Goal: Task Accomplishment & Management: Manage account settings

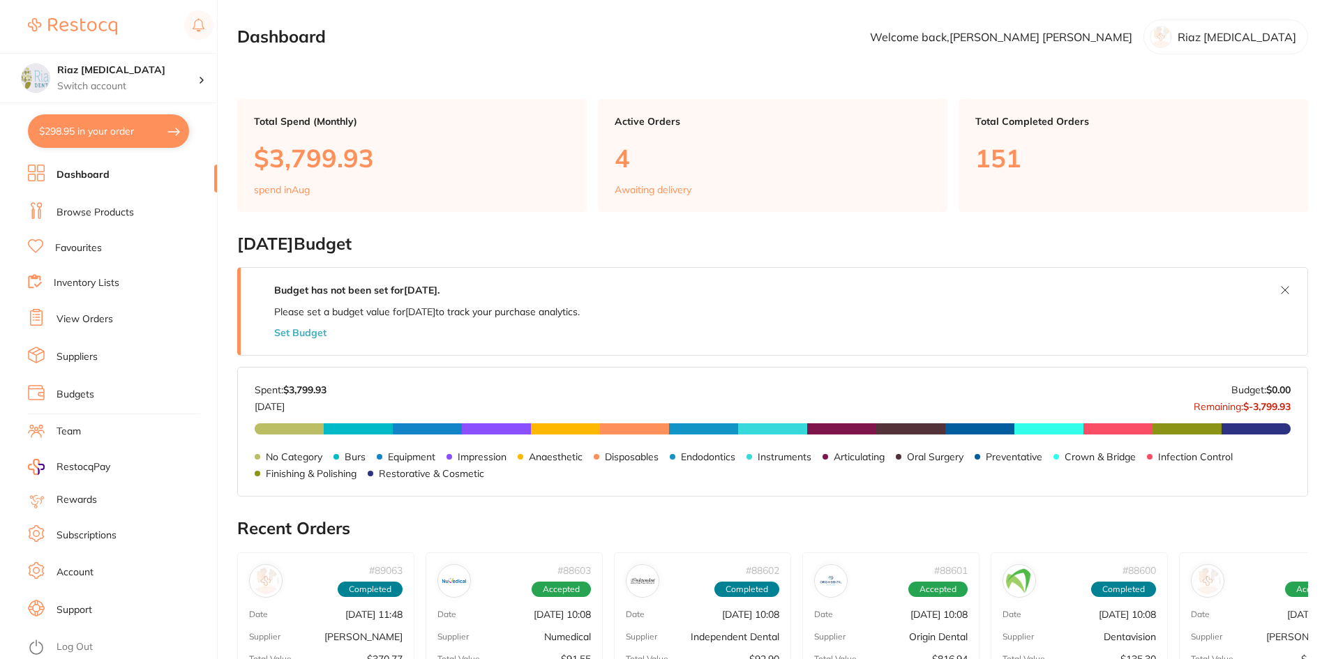
click at [76, 132] on button "$298.95 in your order" at bounding box center [108, 130] width 161 height 33
checkbox input "true"
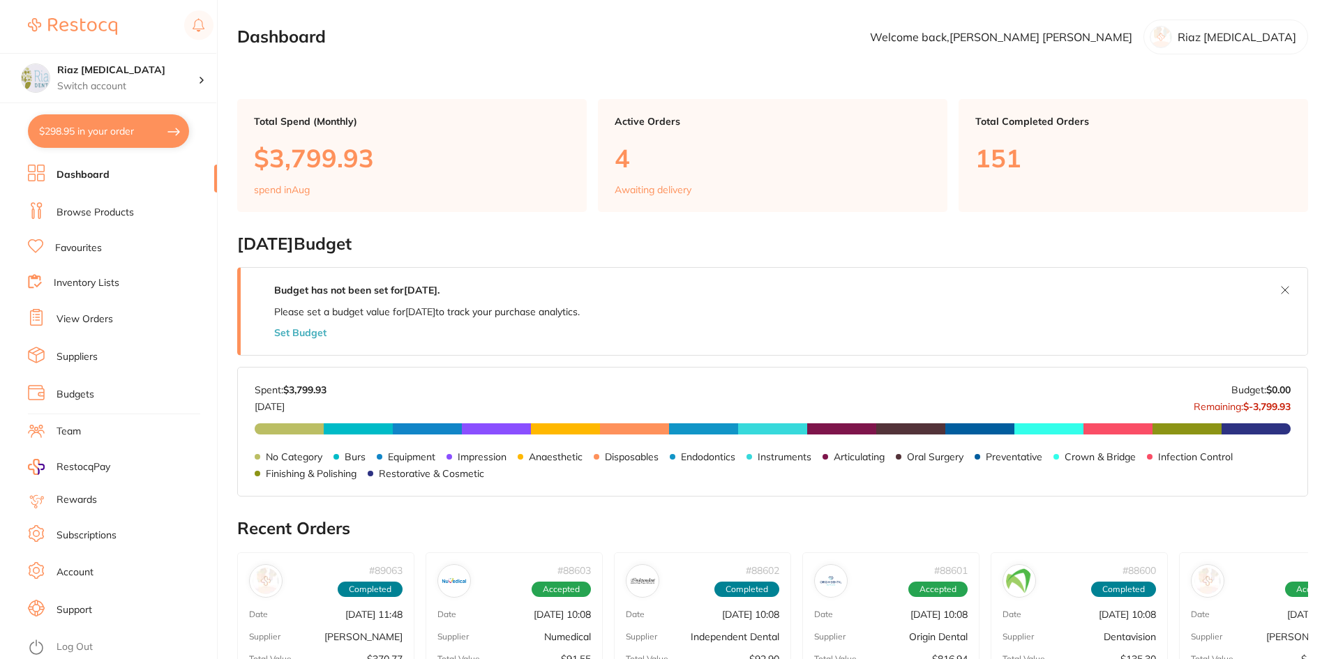
checkbox input "true"
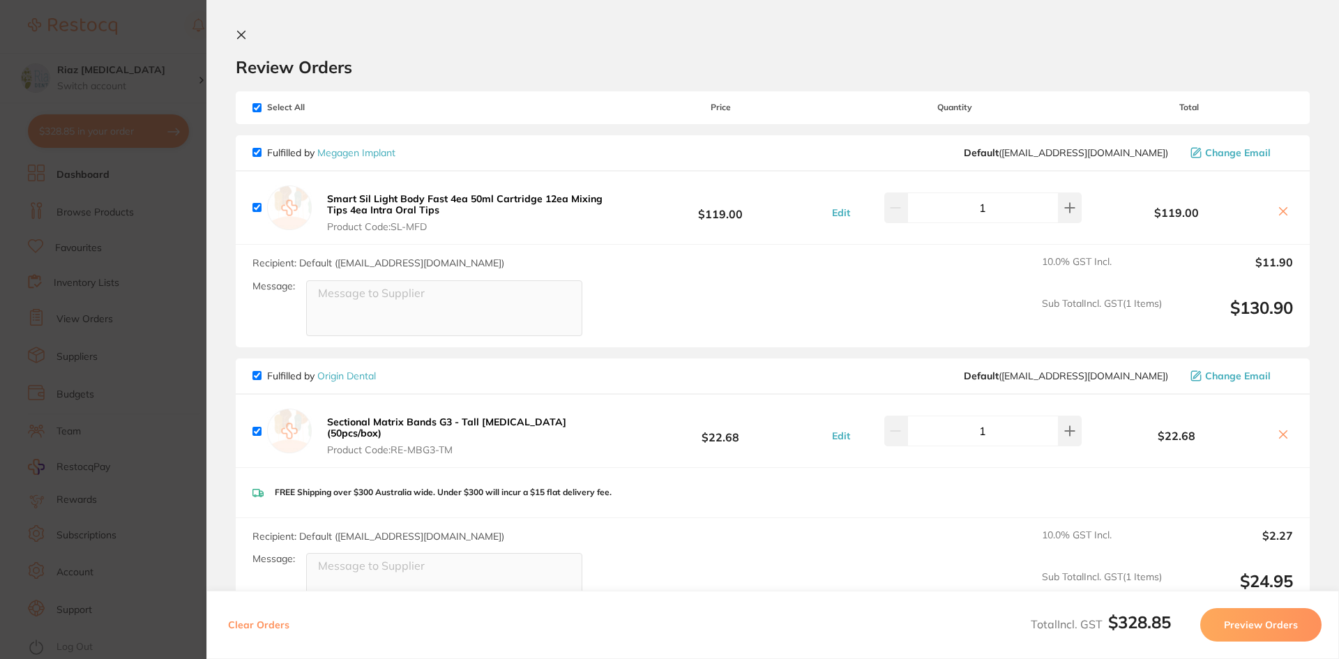
click at [164, 361] on section "Update RRP Set your pre negotiated price for this item. Item Agreed RRP (excl. …" at bounding box center [669, 329] width 1339 height 659
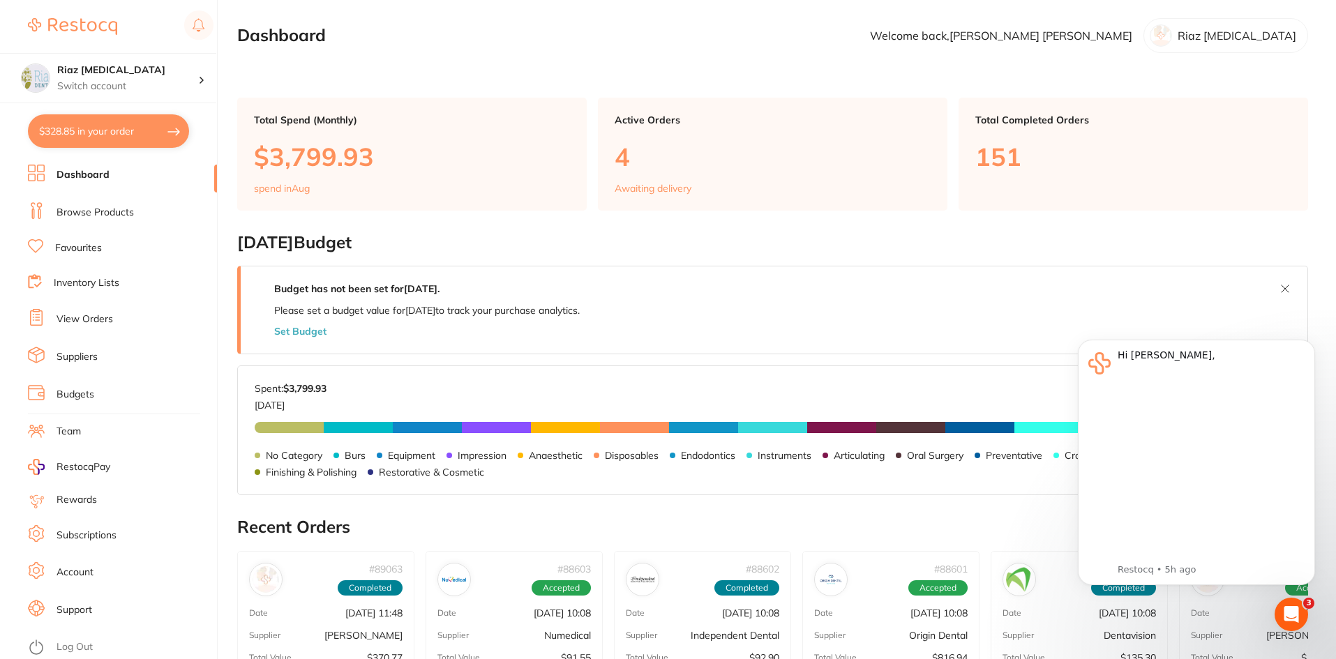
click at [104, 320] on link "View Orders" at bounding box center [84, 319] width 56 height 14
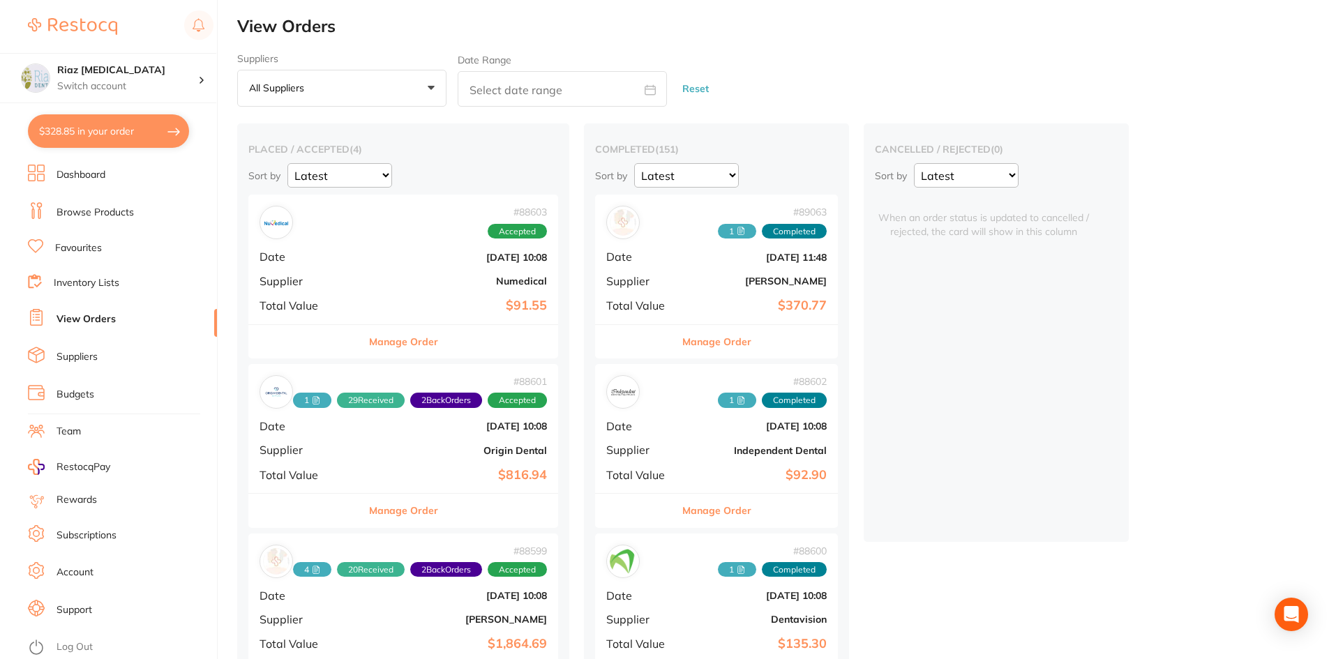
click at [386, 288] on div "# 88603 Accepted Date [DATE] 10:08 Supplier Numedical Total Value $91.55" at bounding box center [403, 259] width 310 height 129
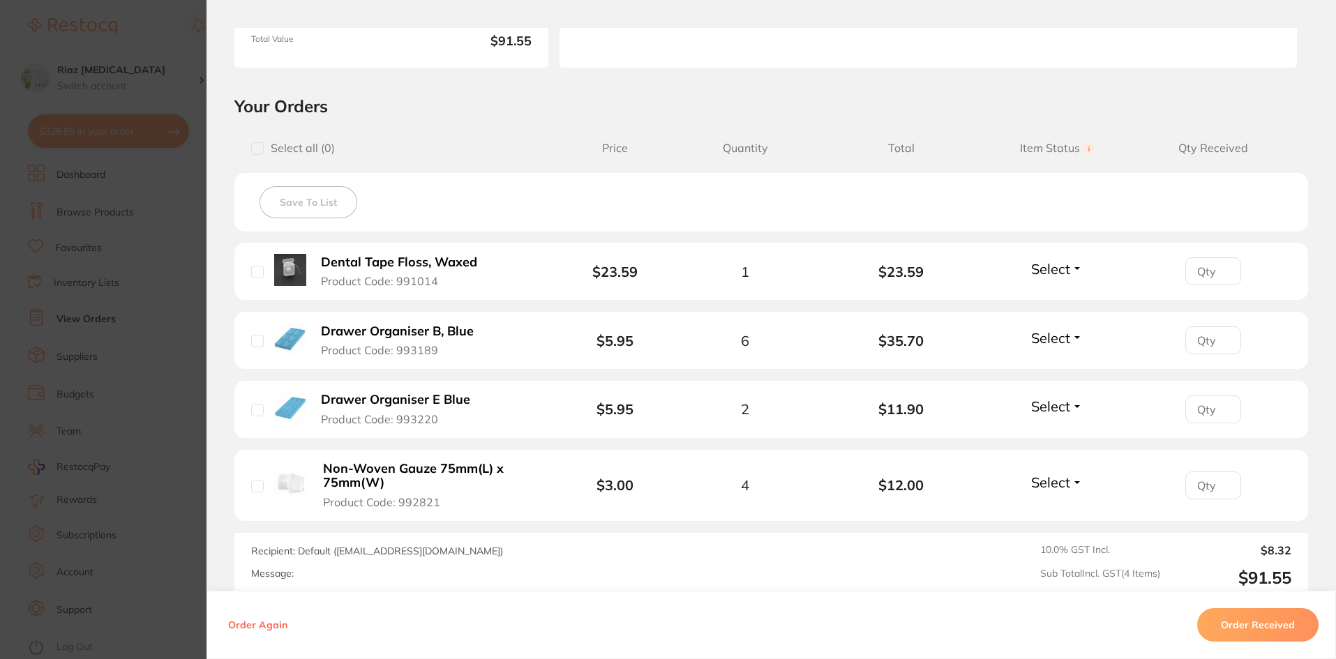
scroll to position [279, 0]
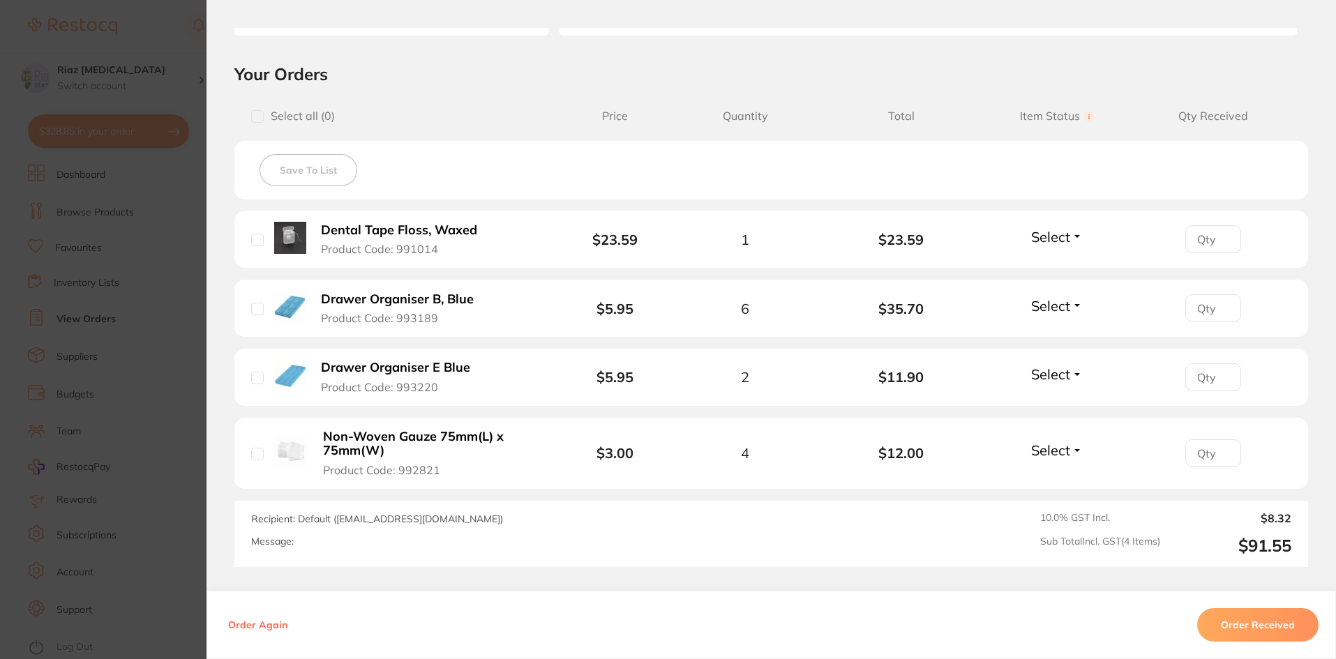
click at [1046, 241] on span "Select" at bounding box center [1050, 236] width 39 height 17
click at [1041, 266] on span "Received" at bounding box center [1057, 267] width 36 height 10
click at [1198, 253] on input "number" at bounding box center [1213, 239] width 56 height 28
click at [1220, 253] on input "1" at bounding box center [1213, 239] width 56 height 28
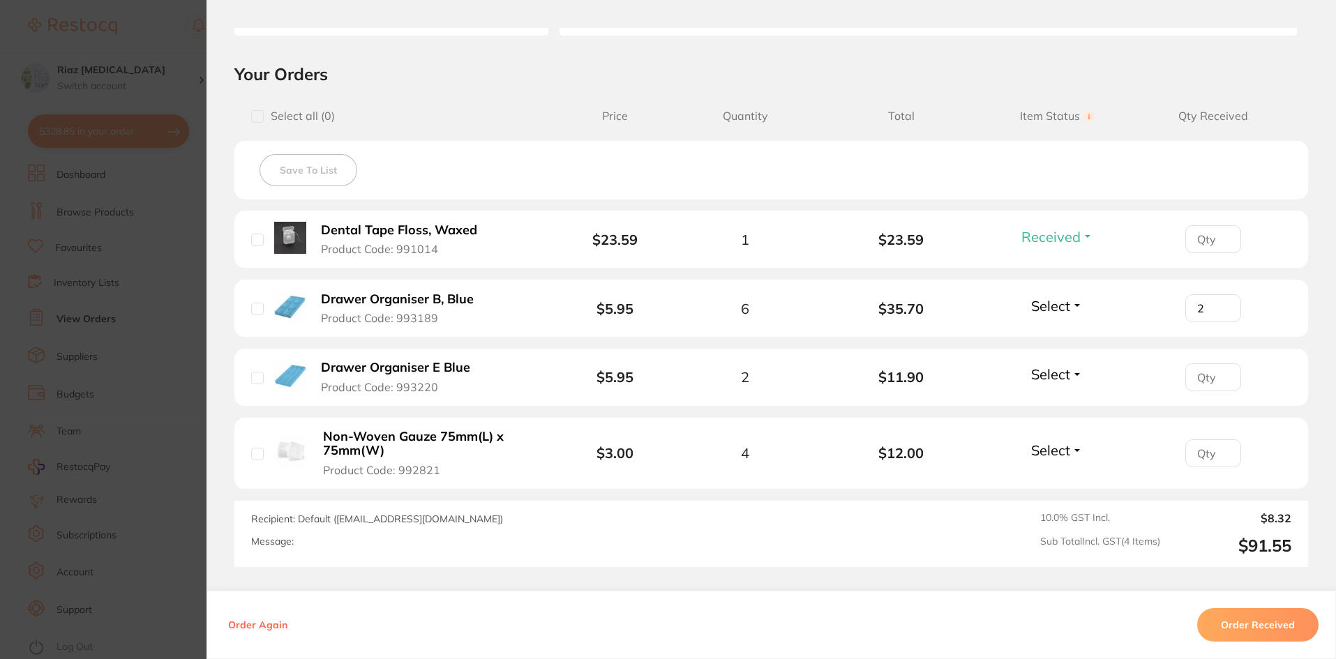
click at [1220, 253] on input "2" at bounding box center [1213, 239] width 56 height 28
click at [1220, 253] on input "3" at bounding box center [1213, 239] width 56 height 28
click at [1220, 253] on input "4" at bounding box center [1213, 239] width 56 height 28
type input "5"
click at [1220, 253] on input "5" at bounding box center [1213, 239] width 56 height 28
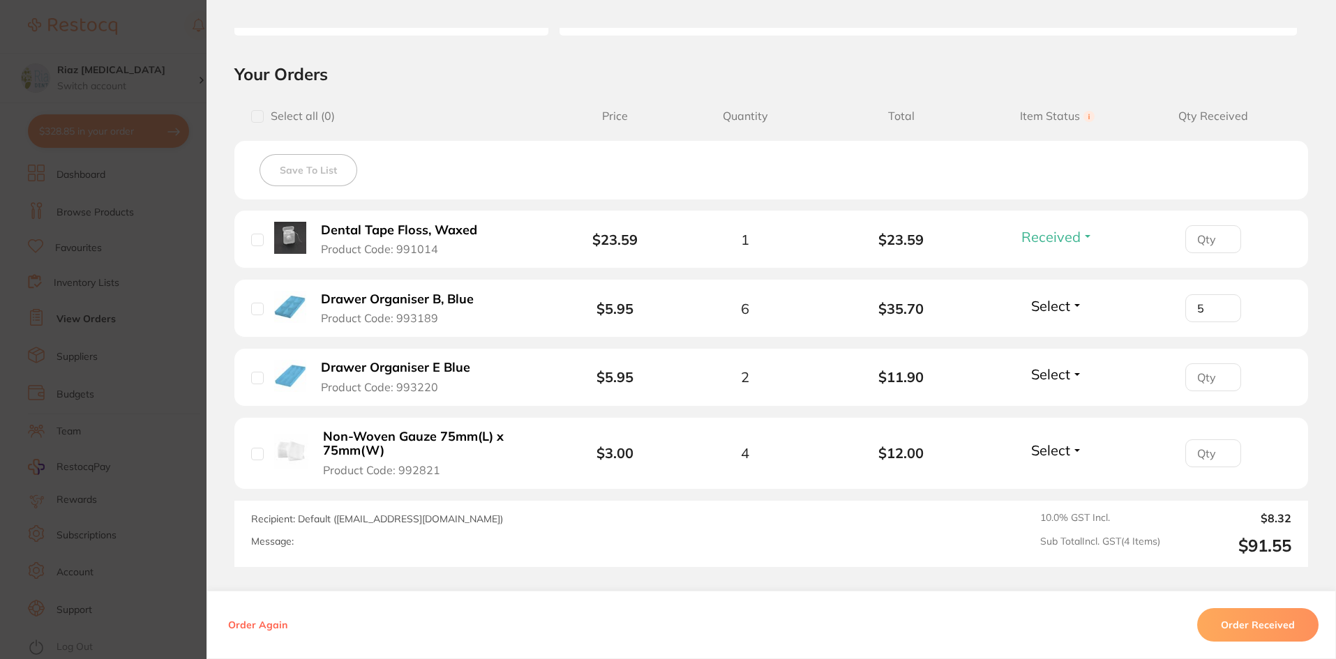
click at [1059, 305] on span "Select" at bounding box center [1050, 305] width 39 height 17
click at [1046, 335] on span "Received" at bounding box center [1057, 336] width 36 height 10
click at [1059, 377] on span "Select" at bounding box center [1050, 373] width 39 height 17
click at [1047, 405] on span "Received" at bounding box center [1057, 404] width 36 height 10
click at [1039, 451] on span "Select" at bounding box center [1050, 450] width 39 height 17
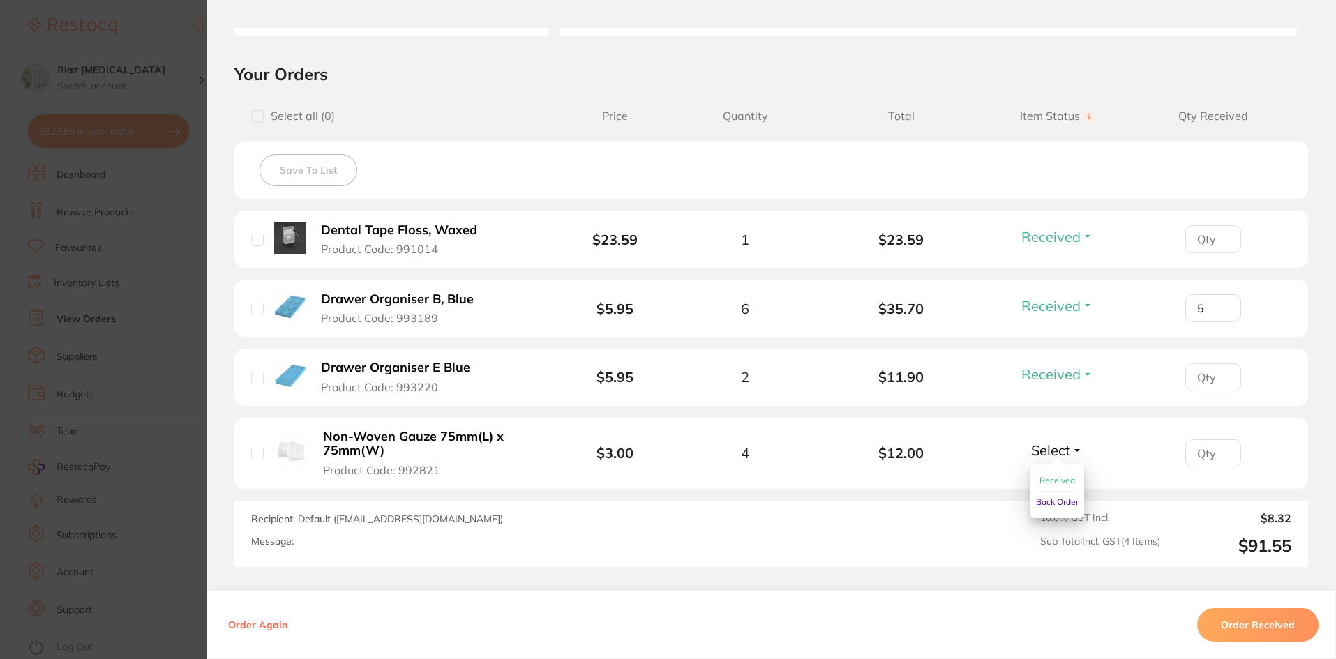
click at [1041, 479] on span "Received" at bounding box center [1057, 480] width 36 height 10
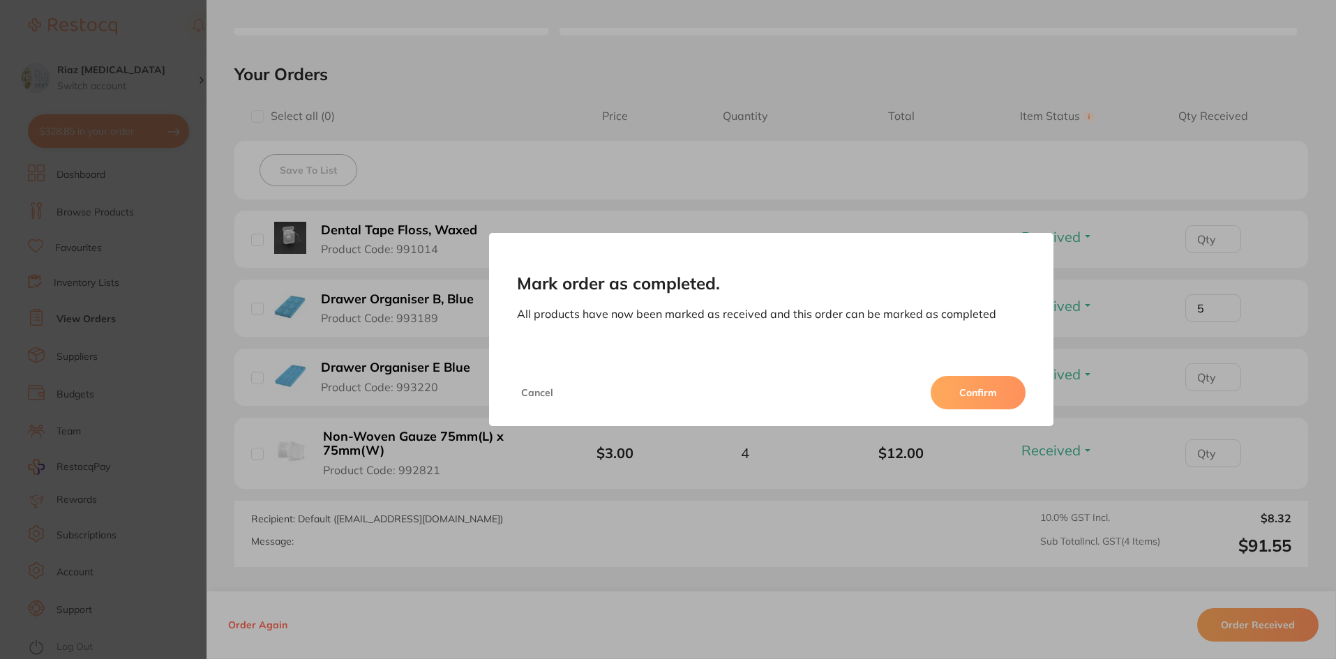
click at [529, 394] on button "Cancel" at bounding box center [537, 392] width 40 height 33
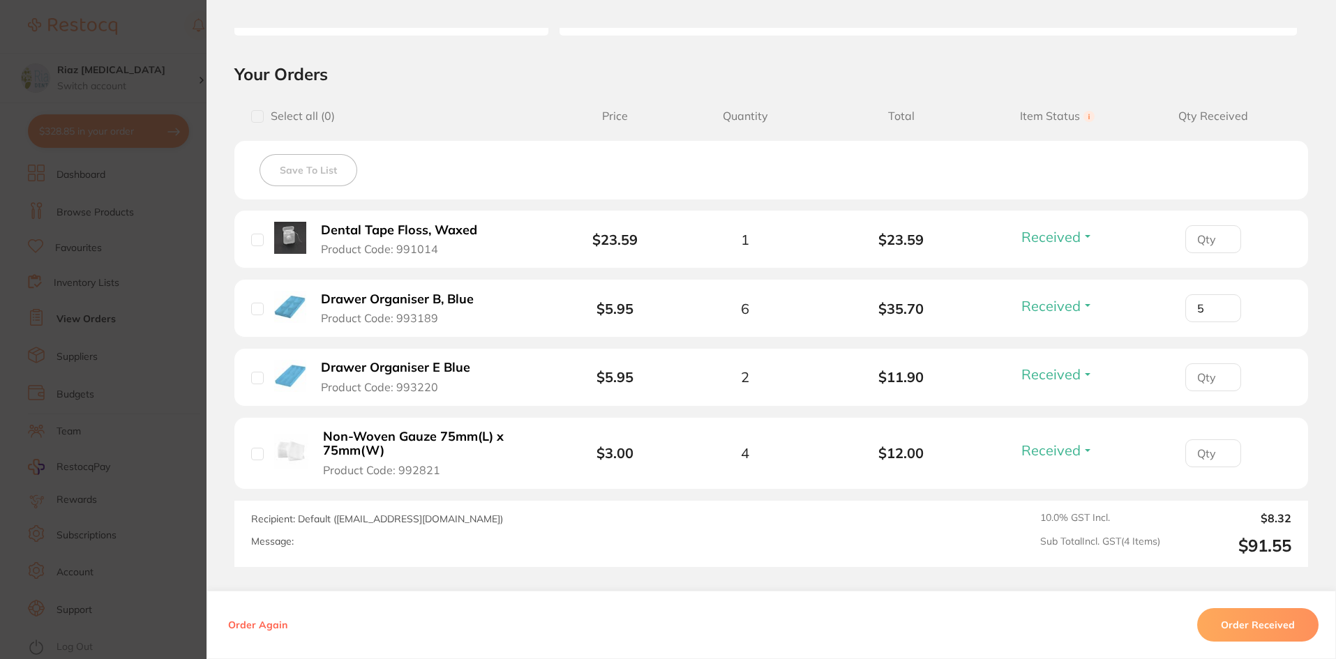
click at [1052, 306] on span "Received" at bounding box center [1050, 305] width 59 height 17
click at [946, 315] on b "$35.70" at bounding box center [901, 309] width 156 height 16
type input "1"
click at [1223, 234] on input "1" at bounding box center [1213, 239] width 56 height 28
click at [1220, 253] on input "1" at bounding box center [1213, 239] width 56 height 28
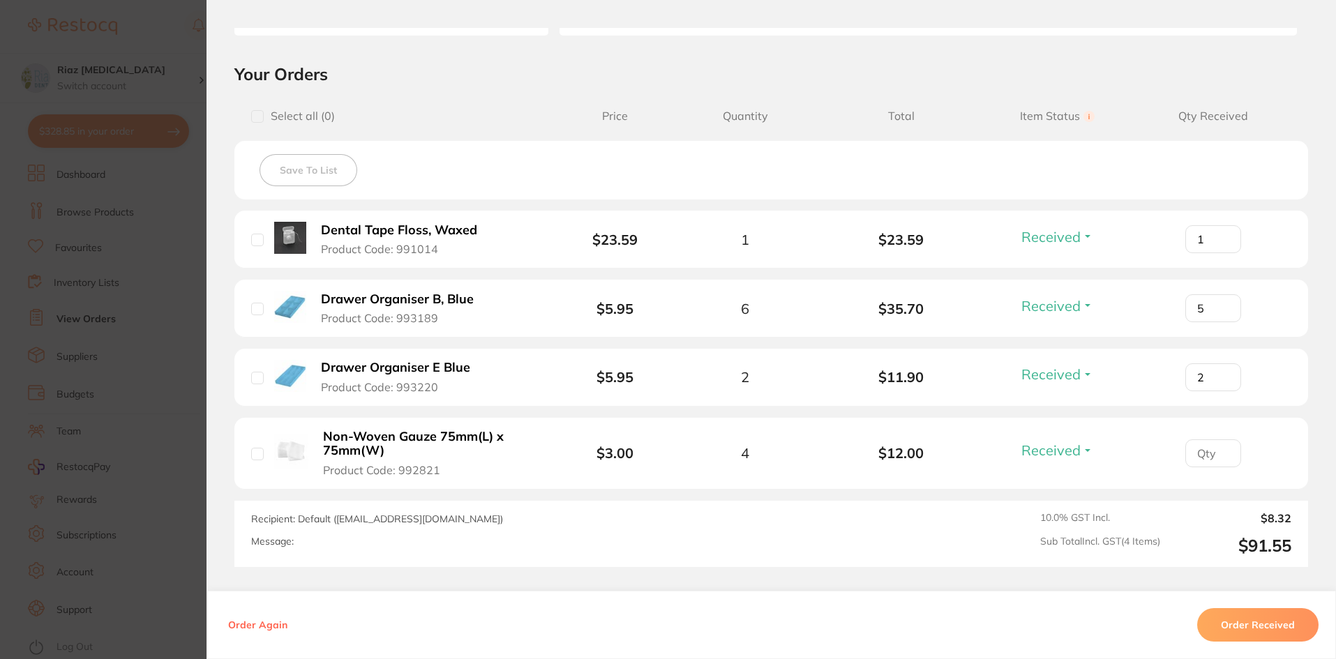
type input "2"
click at [1220, 253] on input "2" at bounding box center [1213, 239] width 56 height 28
click at [1214, 253] on input "number" at bounding box center [1213, 239] width 56 height 28
click at [1219, 253] on input "1" at bounding box center [1213, 239] width 56 height 28
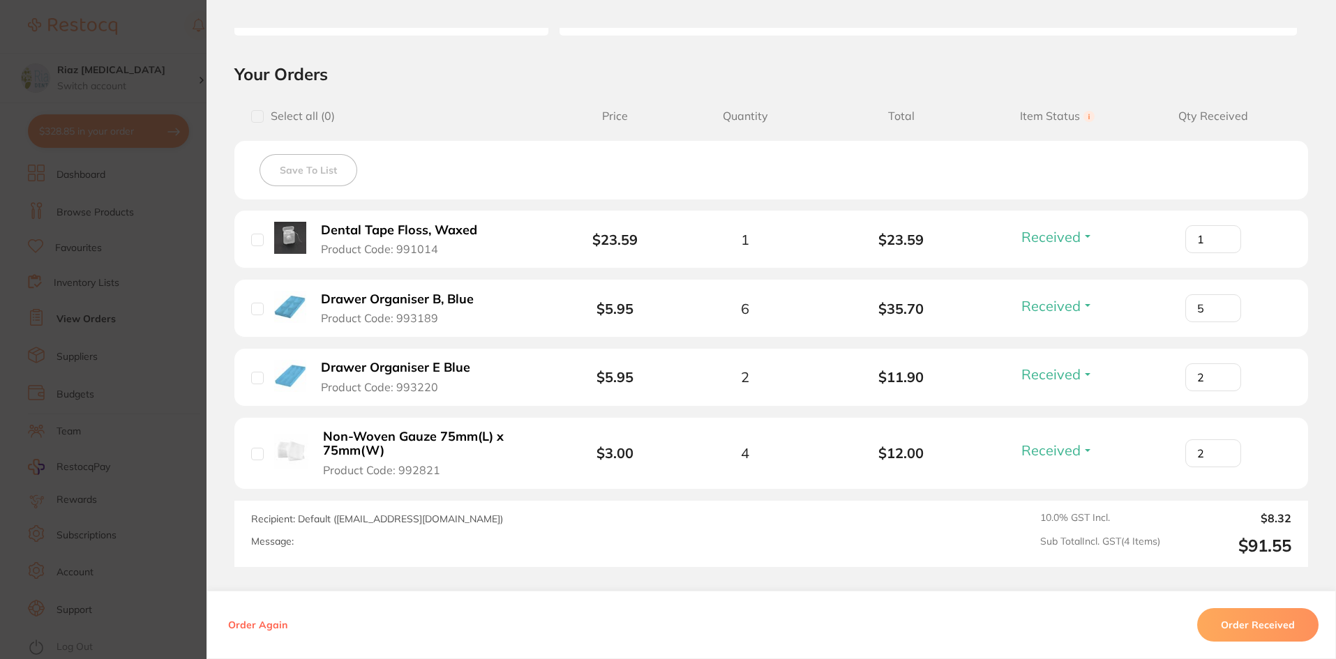
click at [1219, 253] on input "2" at bounding box center [1213, 239] width 56 height 28
click at [1219, 253] on input "3" at bounding box center [1213, 239] width 56 height 28
type input "4"
click at [1219, 253] on input "4" at bounding box center [1213, 239] width 56 height 28
click at [169, 266] on section "Confirm you have received all your items. Once confirmed, all items in the orde…" at bounding box center [668, 329] width 1336 height 659
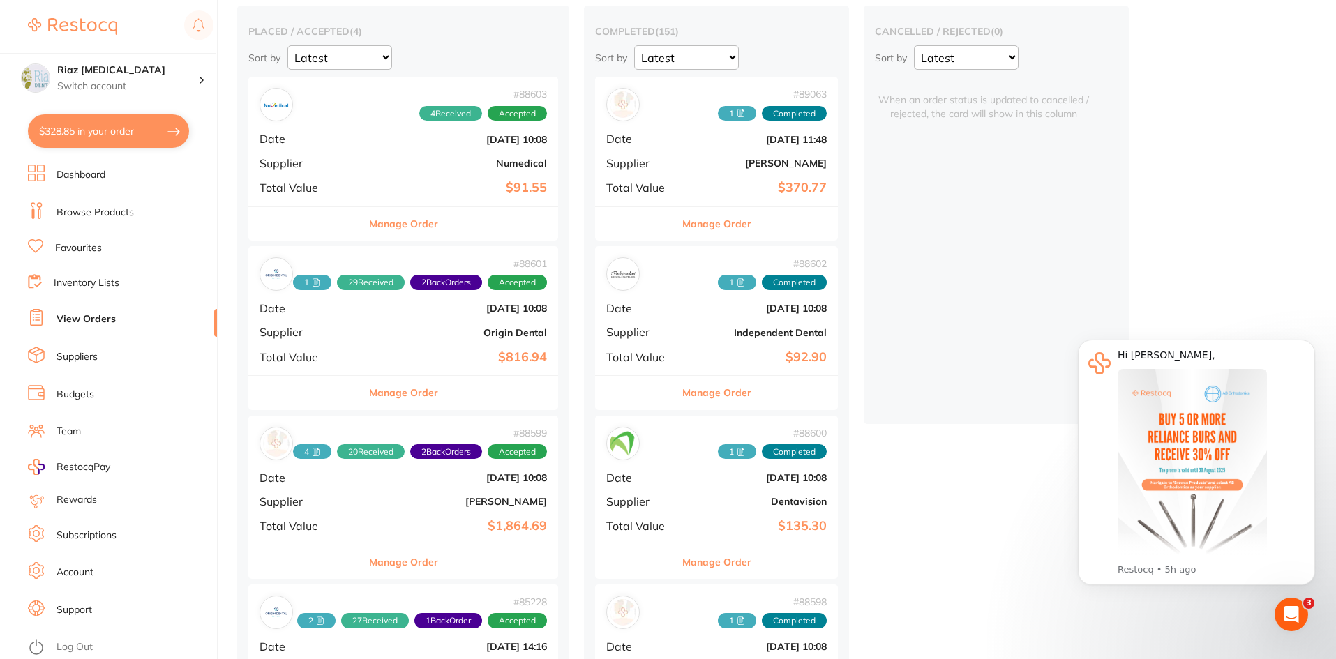
scroll to position [139, 0]
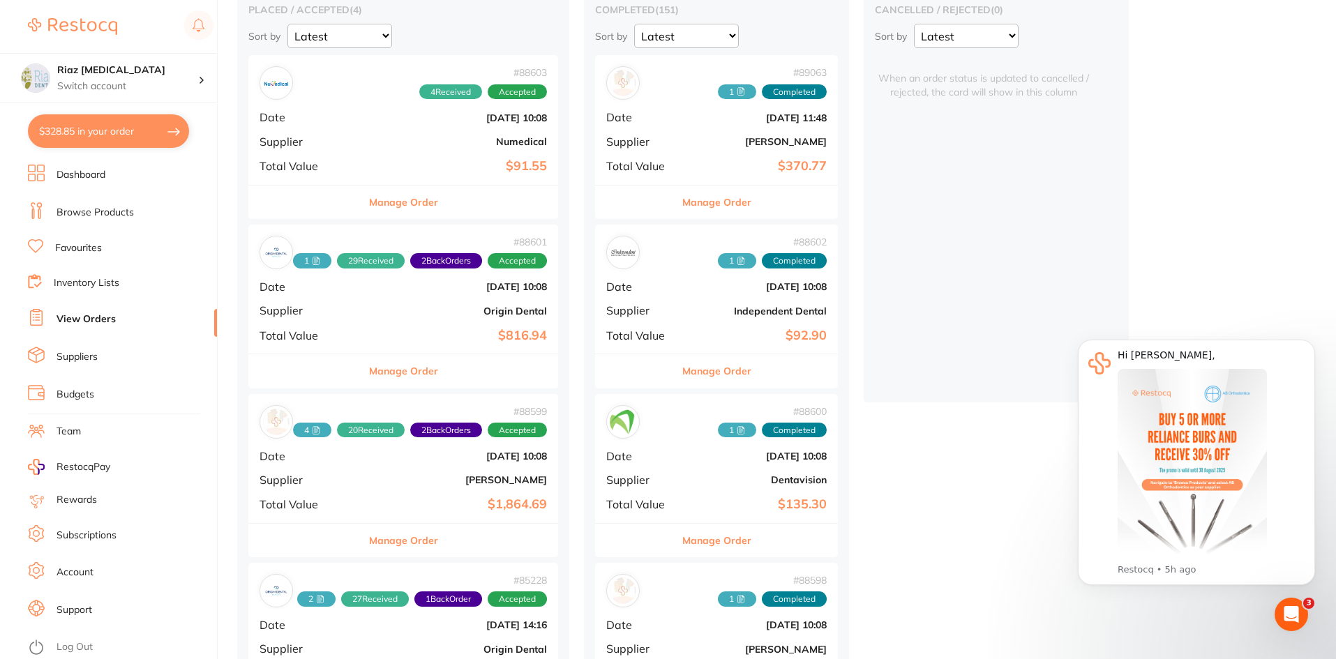
click at [425, 319] on div "# 88601 1 29 Received 2 Back Orders Accepted Date [DATE] 10:08 Supplier Origin …" at bounding box center [403, 289] width 310 height 129
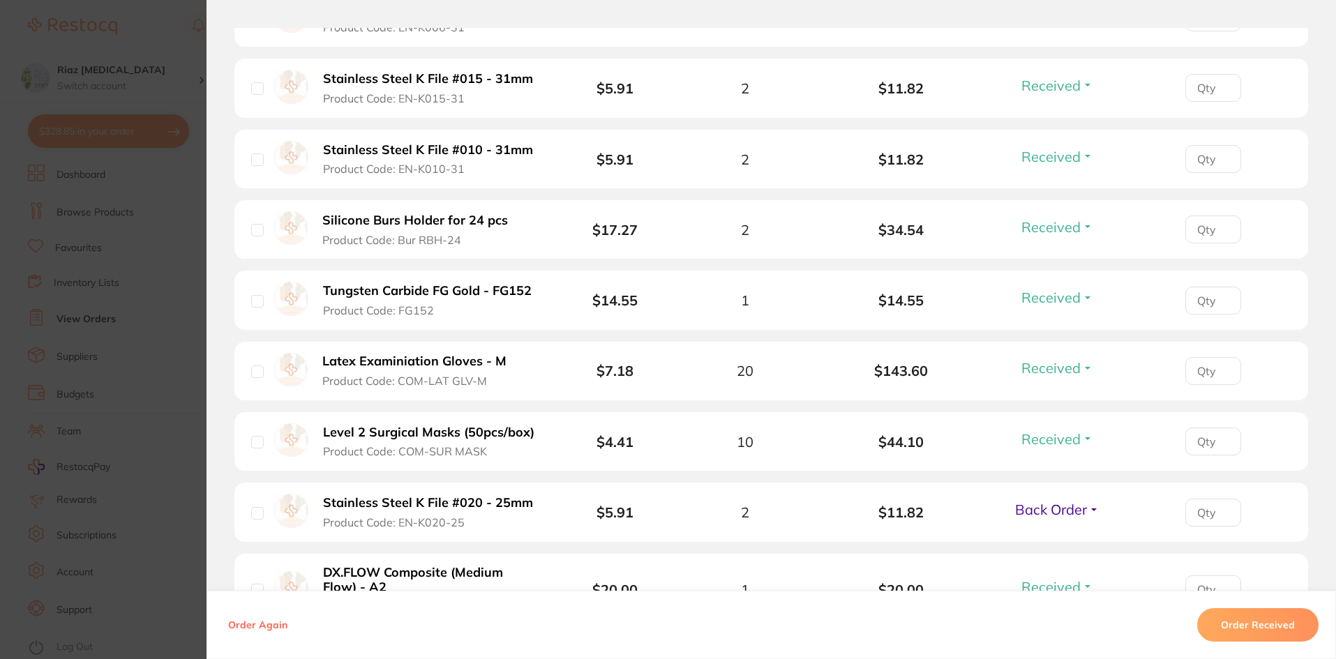
scroll to position [2162, 0]
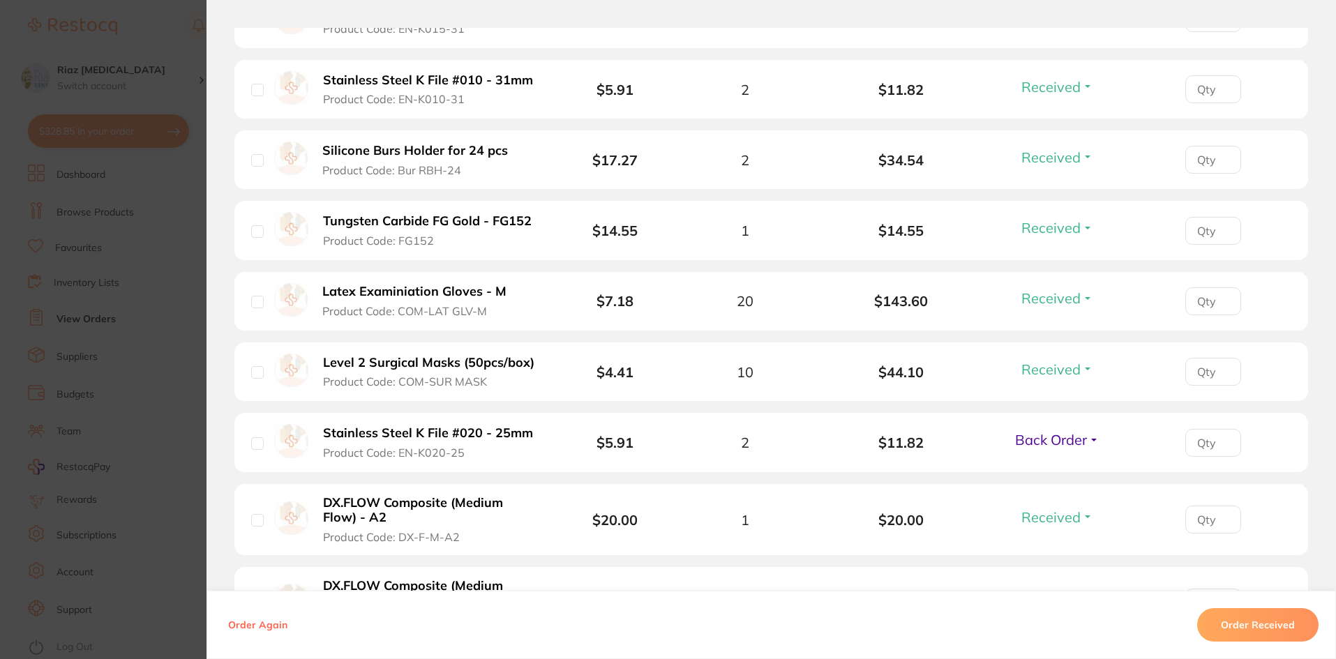
click at [163, 367] on section "Order ID: Restocq- 88601 Order Information 29 Received 2 Back Orders Accepted O…" at bounding box center [668, 329] width 1336 height 659
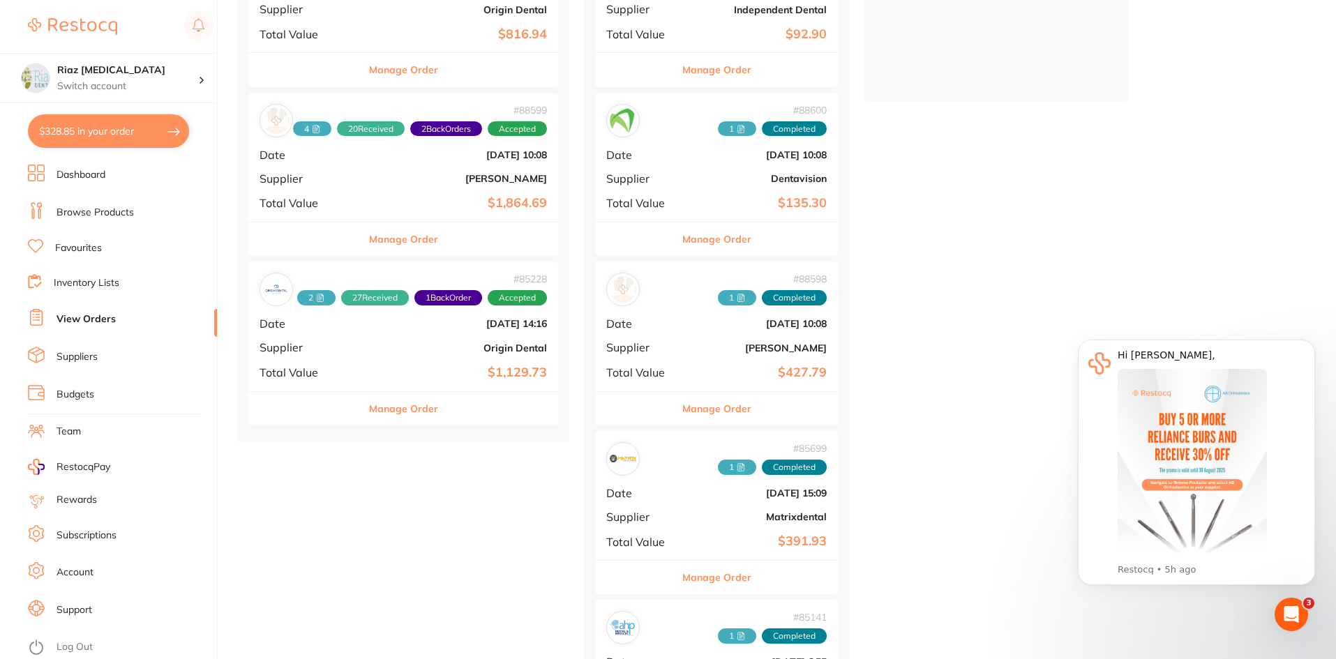
scroll to position [488, 0]
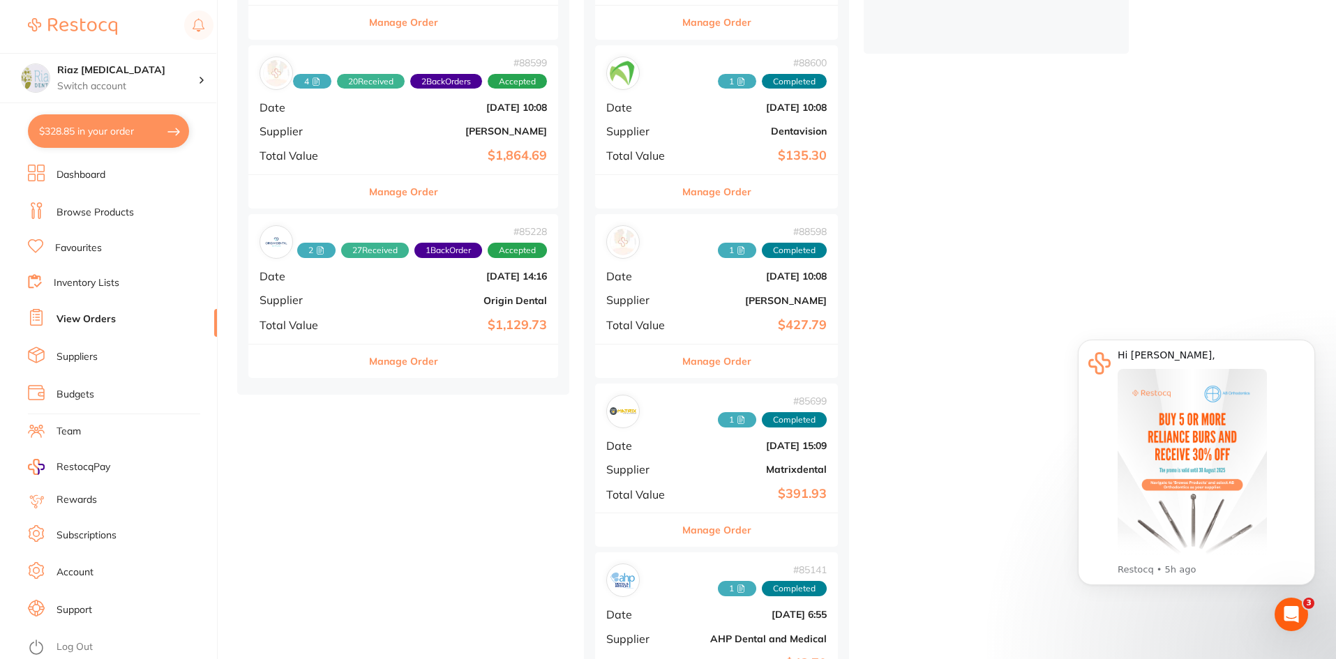
click at [104, 128] on button "$328.85 in your order" at bounding box center [108, 130] width 161 height 33
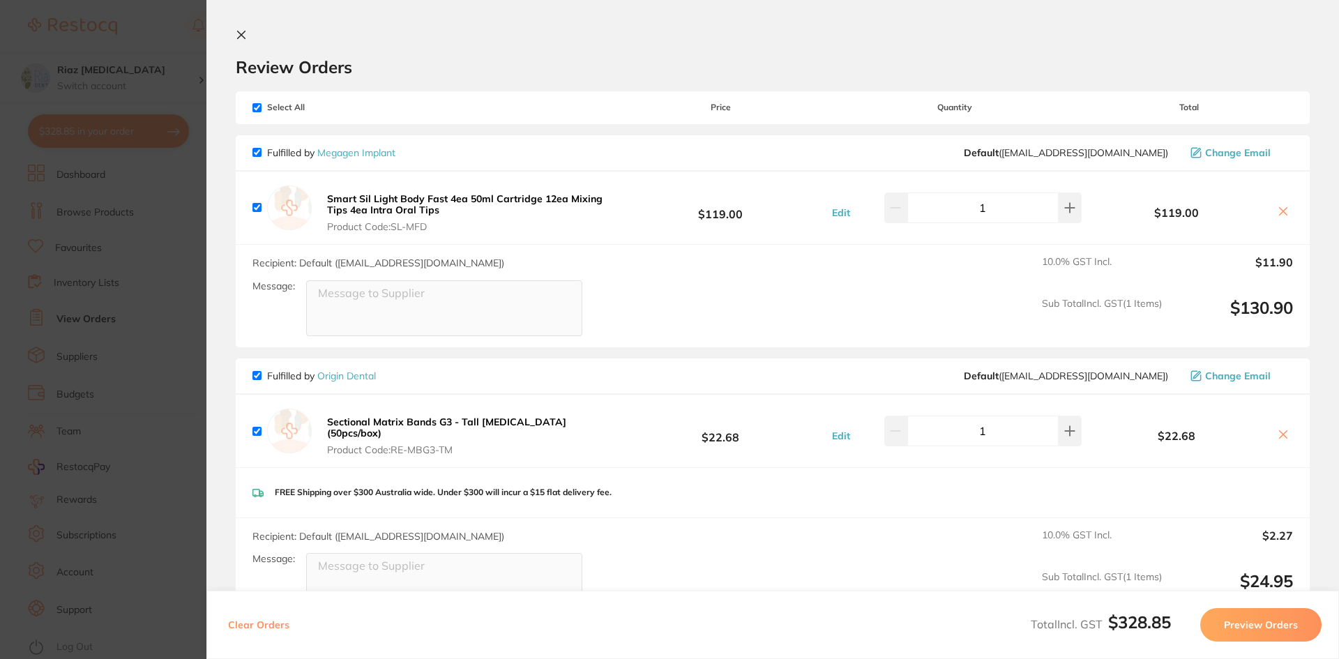
click at [165, 338] on section "Update RRP Set your pre negotiated price for this item. Item Agreed RRP (excl. …" at bounding box center [669, 329] width 1339 height 659
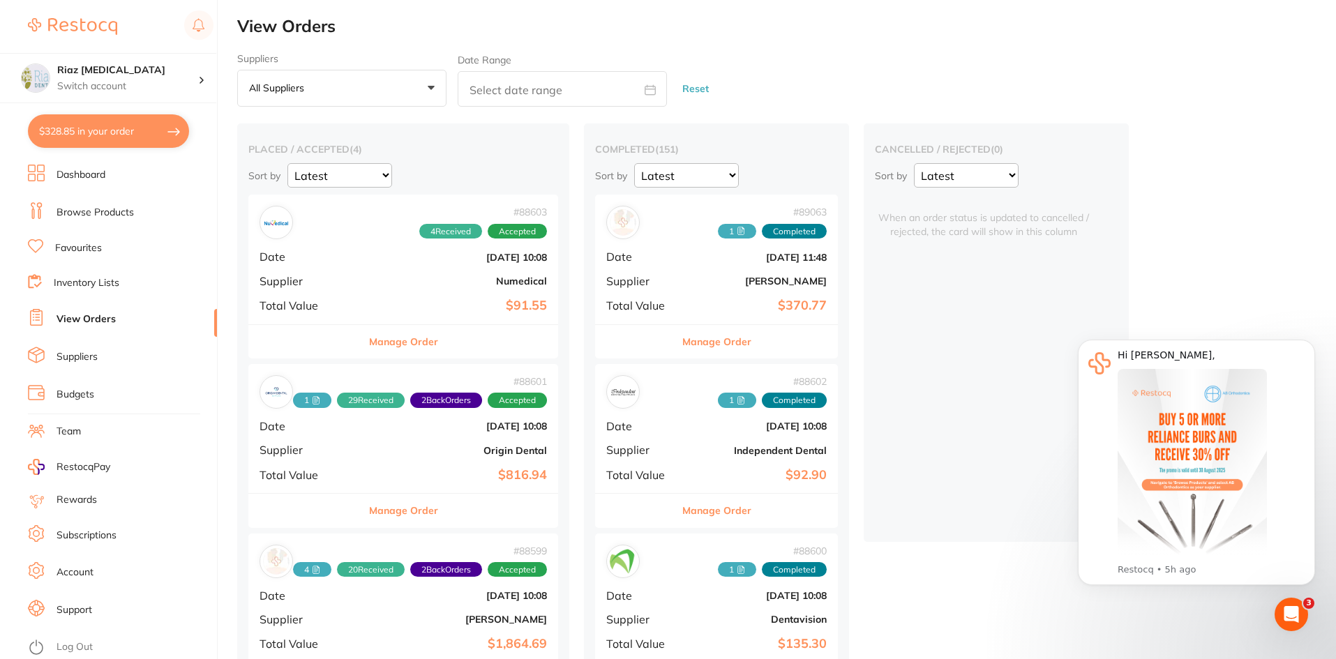
click at [89, 211] on link "Browse Products" at bounding box center [94, 213] width 77 height 14
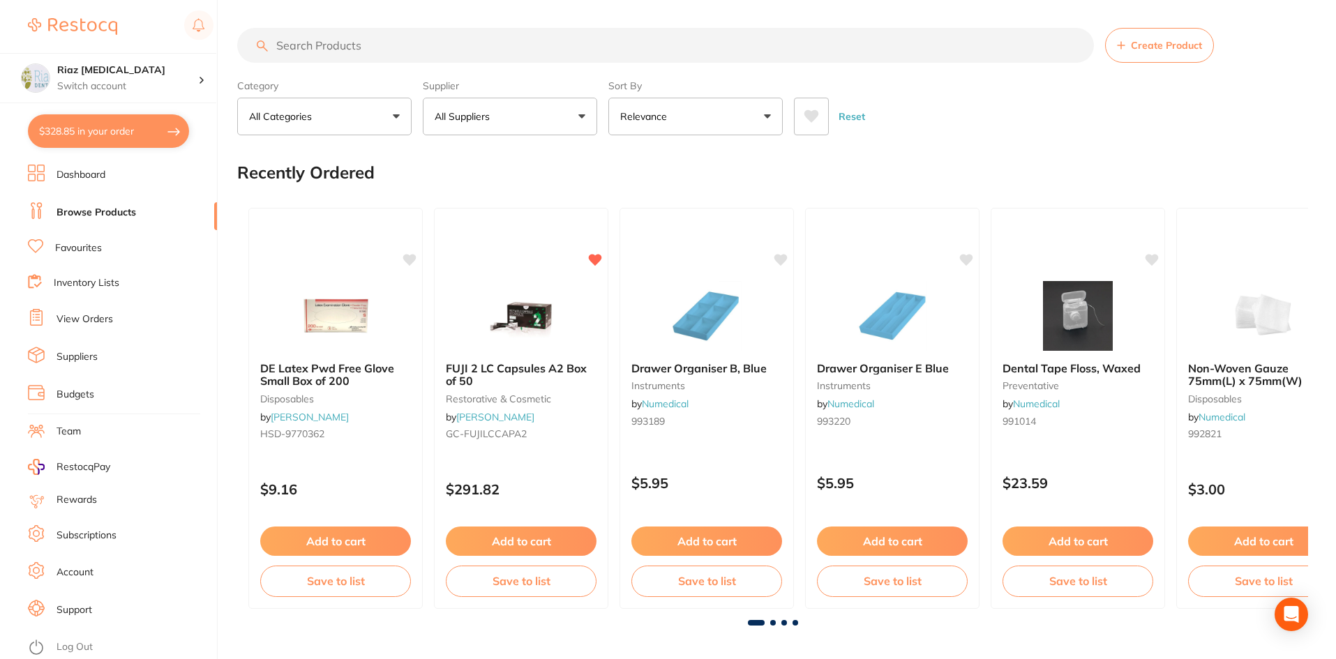
click at [390, 45] on input "search" at bounding box center [665, 45] width 857 height 35
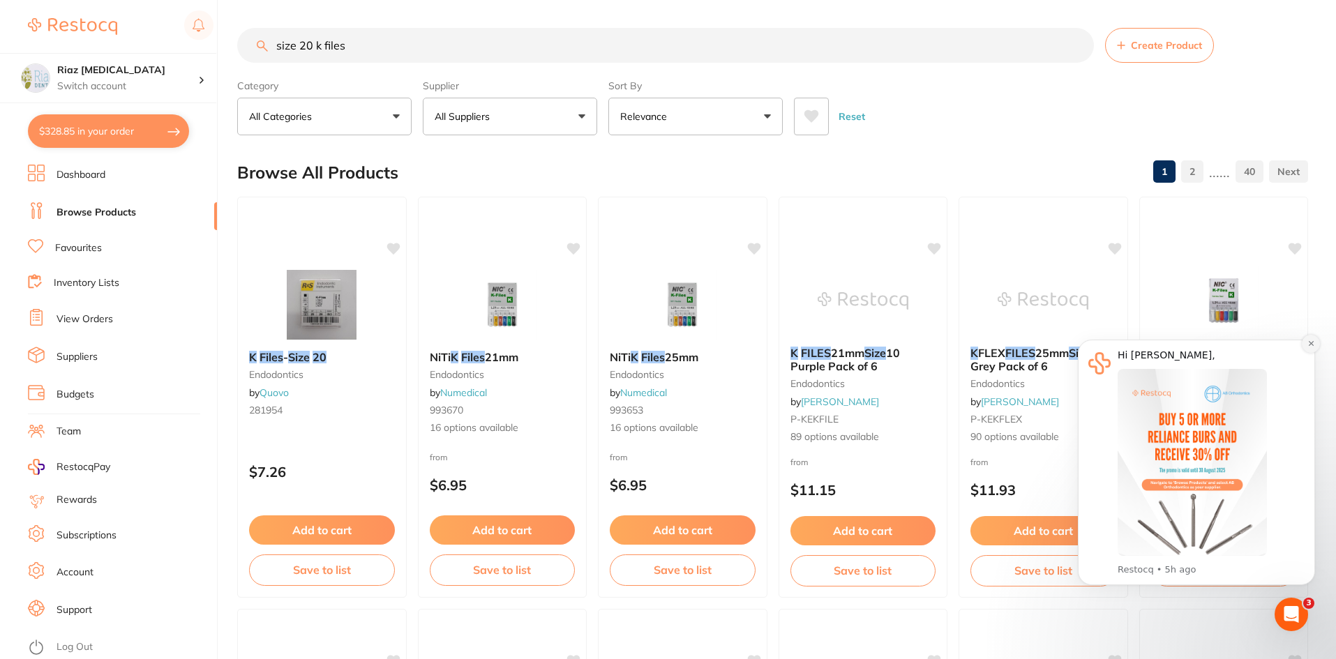
type input "size 20 k files"
click at [1315, 346] on button "Dismiss notification" at bounding box center [1311, 344] width 18 height 18
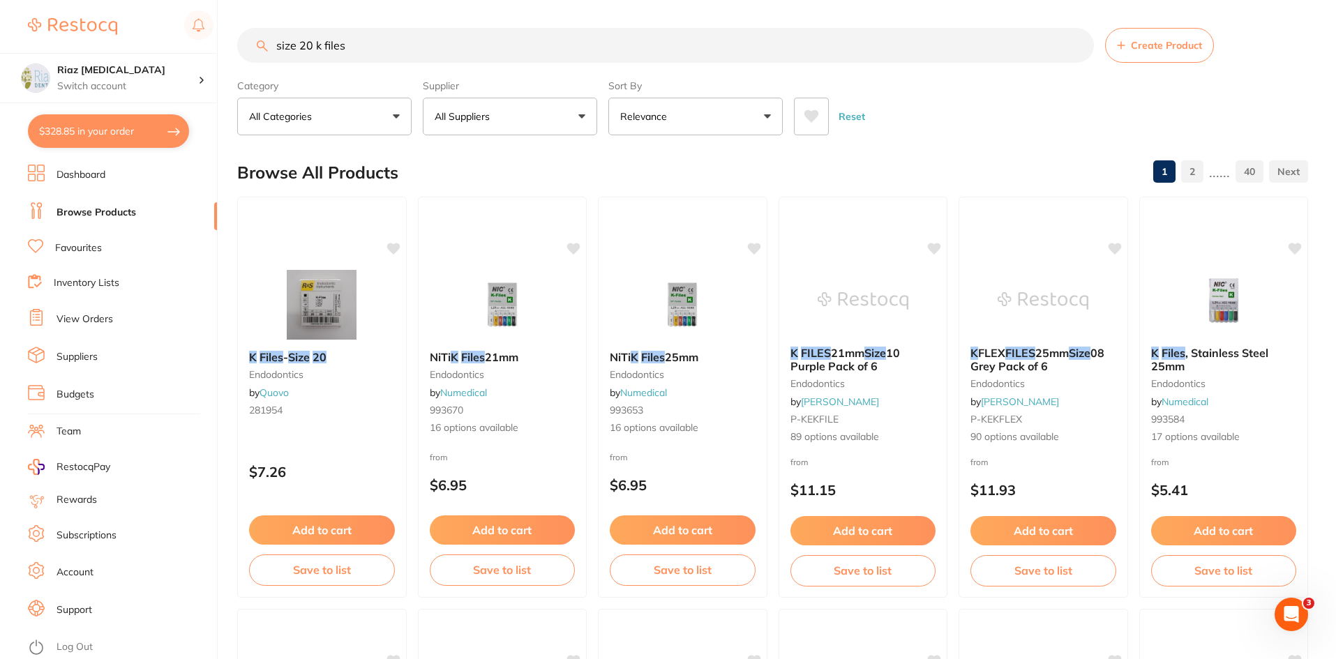
click at [508, 116] on button "All Suppliers" at bounding box center [510, 117] width 174 height 38
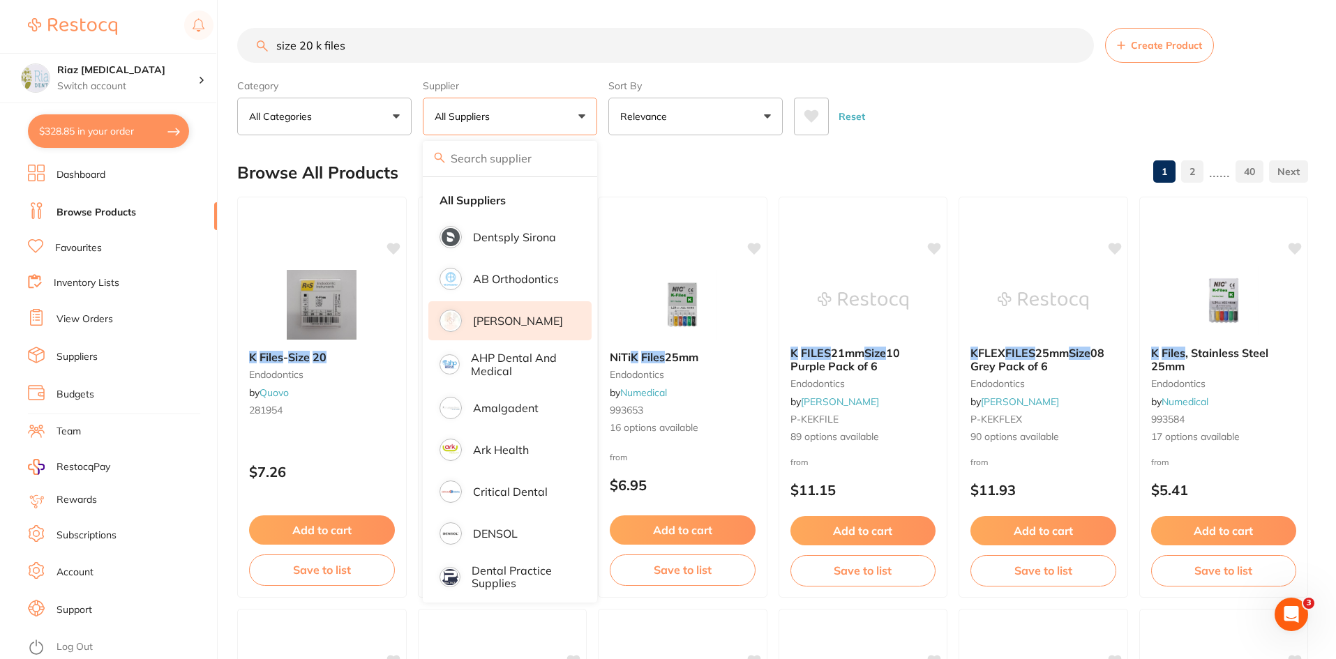
click at [498, 324] on p "[PERSON_NAME]" at bounding box center [518, 321] width 90 height 13
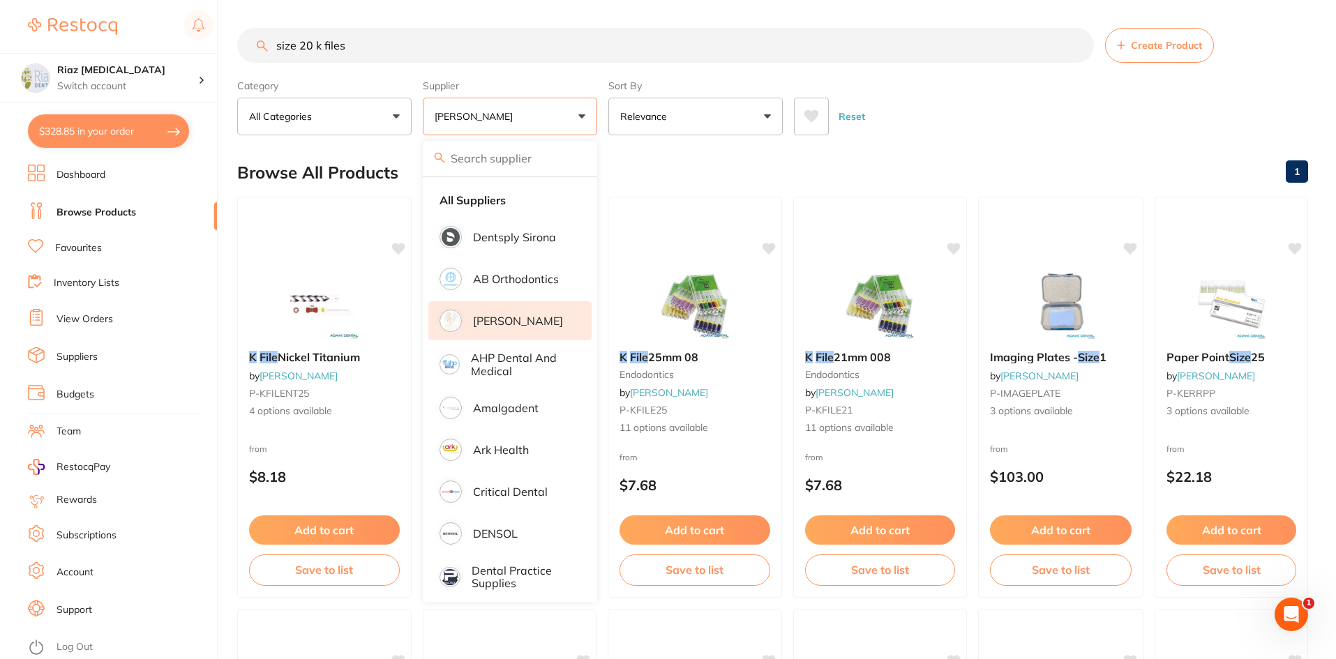
click at [946, 125] on div "Reset" at bounding box center [1045, 110] width 503 height 49
